Goal: Find specific page/section: Find specific page/section

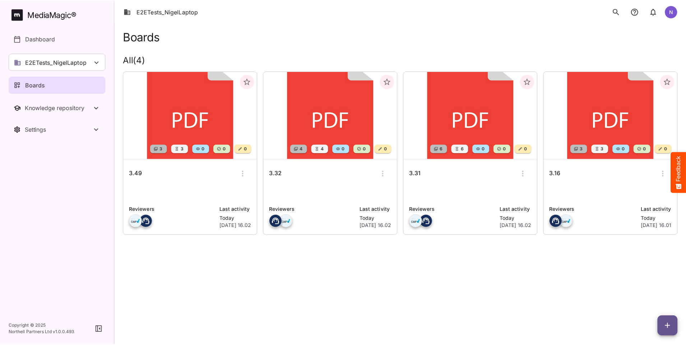
scroll to position [36, 0]
click at [280, 174] on h6 "3.32" at bounding box center [277, 173] width 13 height 9
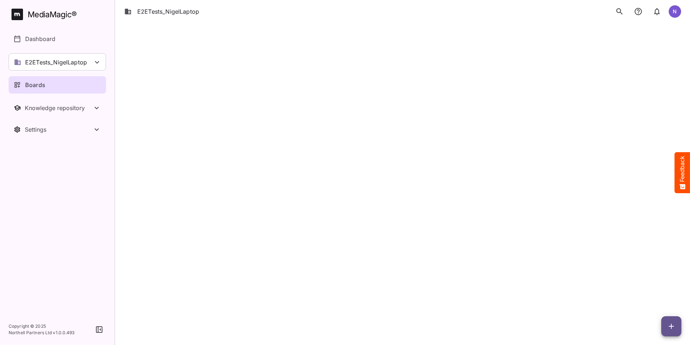
click at [41, 87] on p "Boards" at bounding box center [35, 84] width 20 height 9
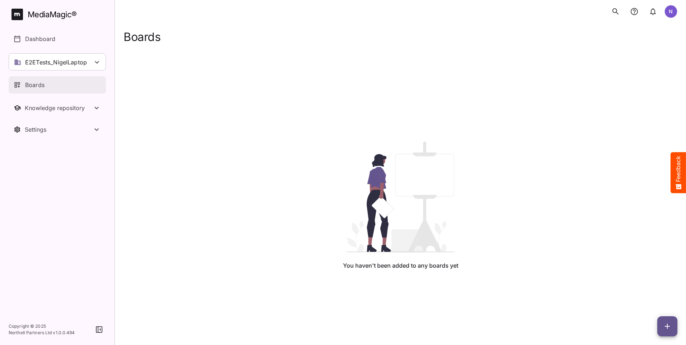
click at [46, 86] on div "Boards" at bounding box center [58, 84] width 88 height 9
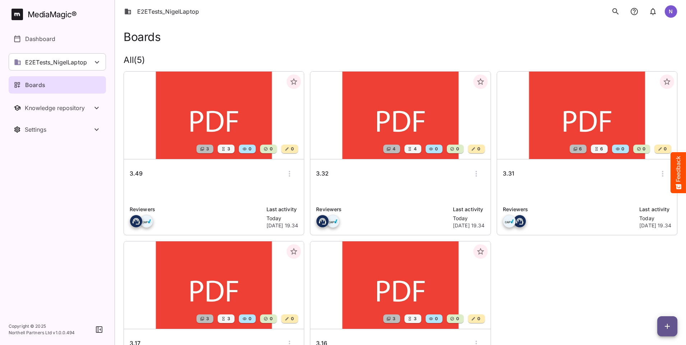
click at [316, 170] on h6 "3.32" at bounding box center [322, 173] width 13 height 9
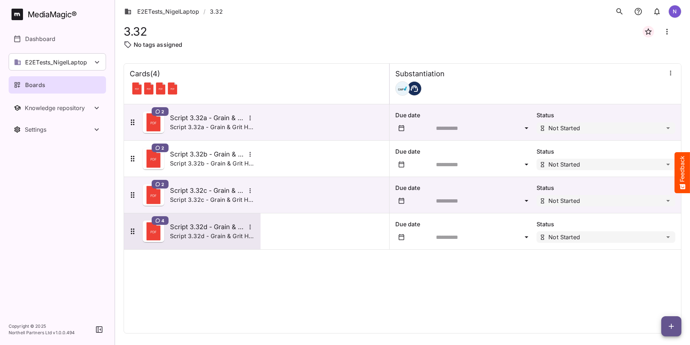
click at [195, 222] on h5 "Script 3.32d - Grain & Grit Hardware - limited edition" at bounding box center [207, 226] width 75 height 9
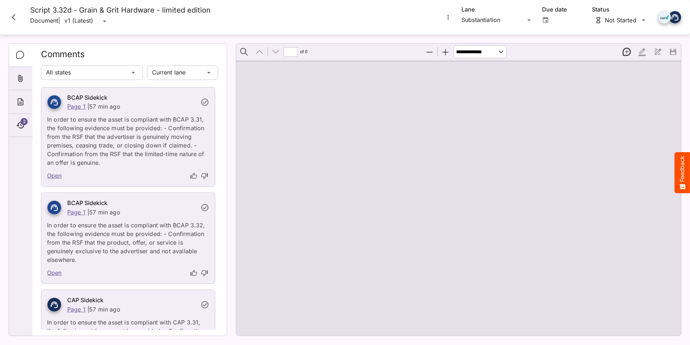
type input "*"
